Goal: Task Accomplishment & Management: Manage account settings

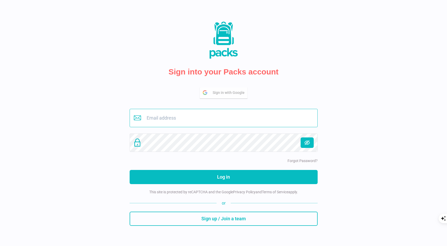
type input "buero@savina.de"
click at [189, 118] on input "buero@savina.de" at bounding box center [224, 118] width 188 height 18
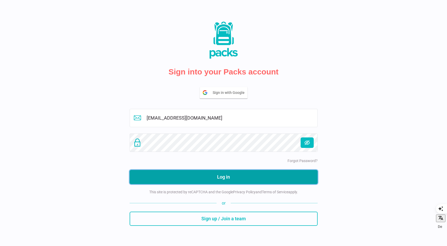
click at [228, 176] on button "Log in" at bounding box center [224, 177] width 188 height 14
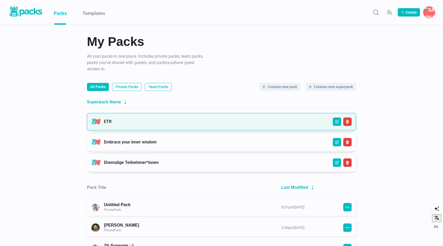
click at [112, 124] on link "ETR" at bounding box center [108, 121] width 8 height 5
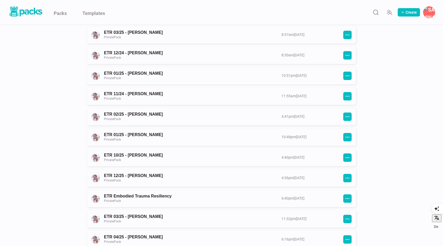
scroll to position [205, 0]
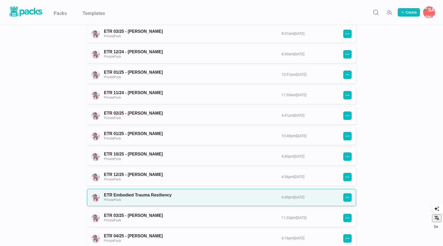
click at [272, 195] on link "ETR Embodied Trauma Resiliency Private Pack" at bounding box center [188, 197] width 168 height 10
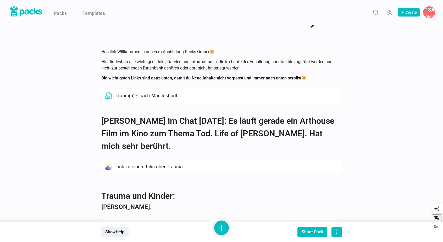
scroll to position [26, 0]
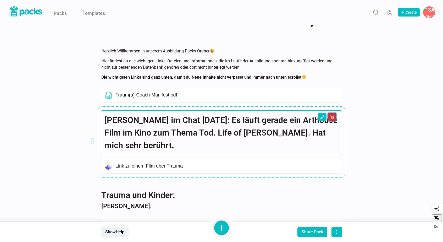
click at [333, 117] on icon "Delete asset" at bounding box center [332, 117] width 4 height 4
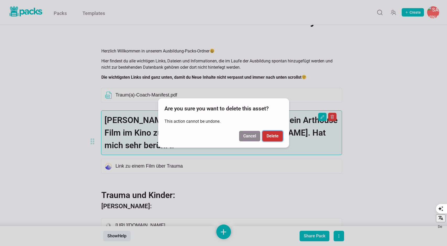
click at [278, 137] on button "Delete" at bounding box center [273, 136] width 20 height 10
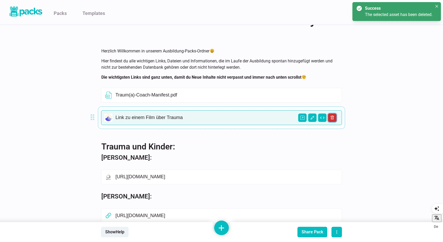
click at [333, 117] on icon "Delete asset" at bounding box center [332, 118] width 4 height 4
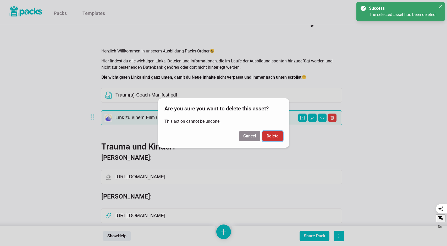
click at [273, 137] on button "Delete" at bounding box center [273, 136] width 20 height 10
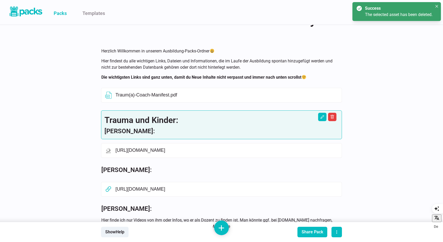
click at [62, 12] on link "Packs" at bounding box center [60, 12] width 13 height 25
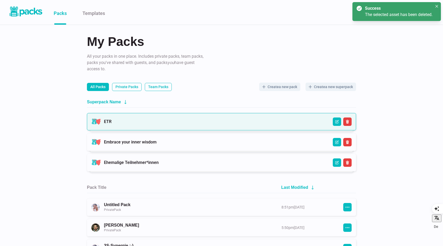
click at [112, 120] on link "ETR" at bounding box center [108, 121] width 8 height 5
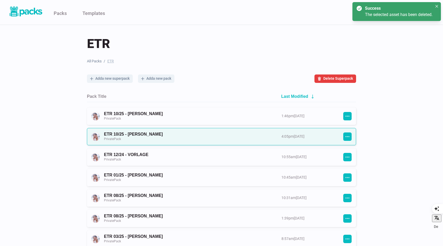
click at [213, 136] on link "ETR 10/25 - [PERSON_NAME] Private Pack" at bounding box center [188, 137] width 168 height 10
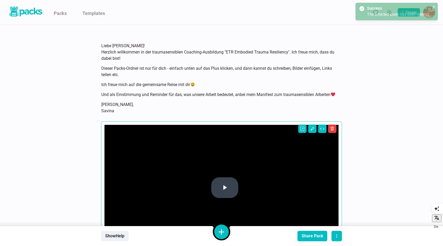
scroll to position [46, 0]
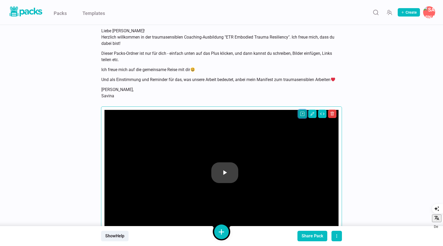
click at [304, 116] on icon "Open external link" at bounding box center [303, 114] width 4 height 4
